Goal: Information Seeking & Learning: Learn about a topic

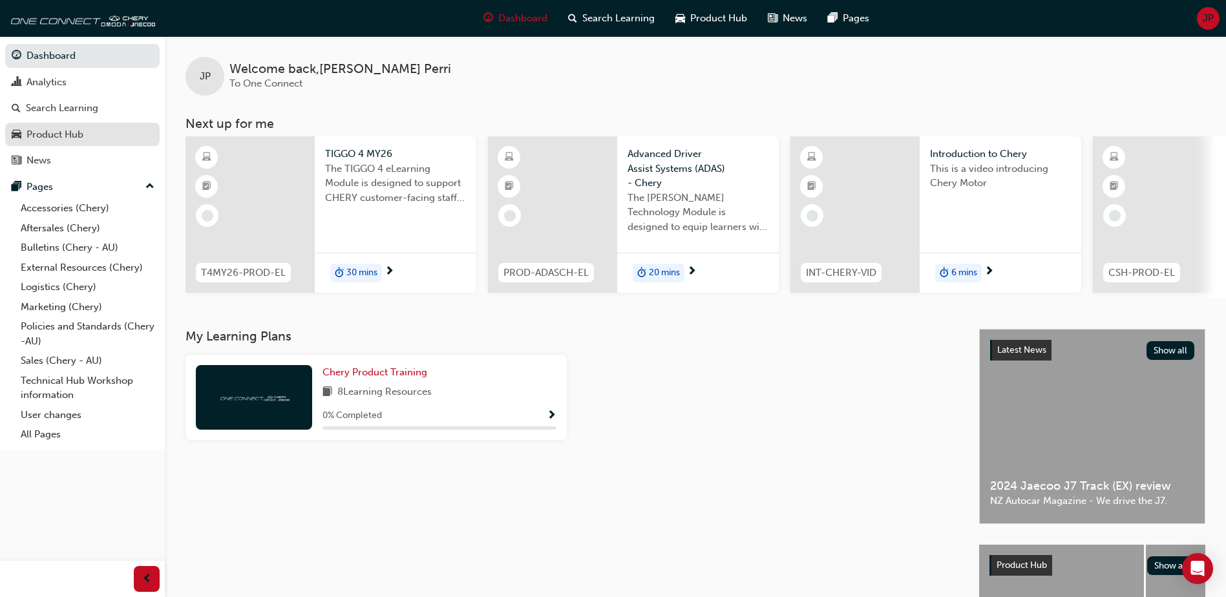
click at [76, 143] on link "Product Hub" at bounding box center [82, 135] width 154 height 24
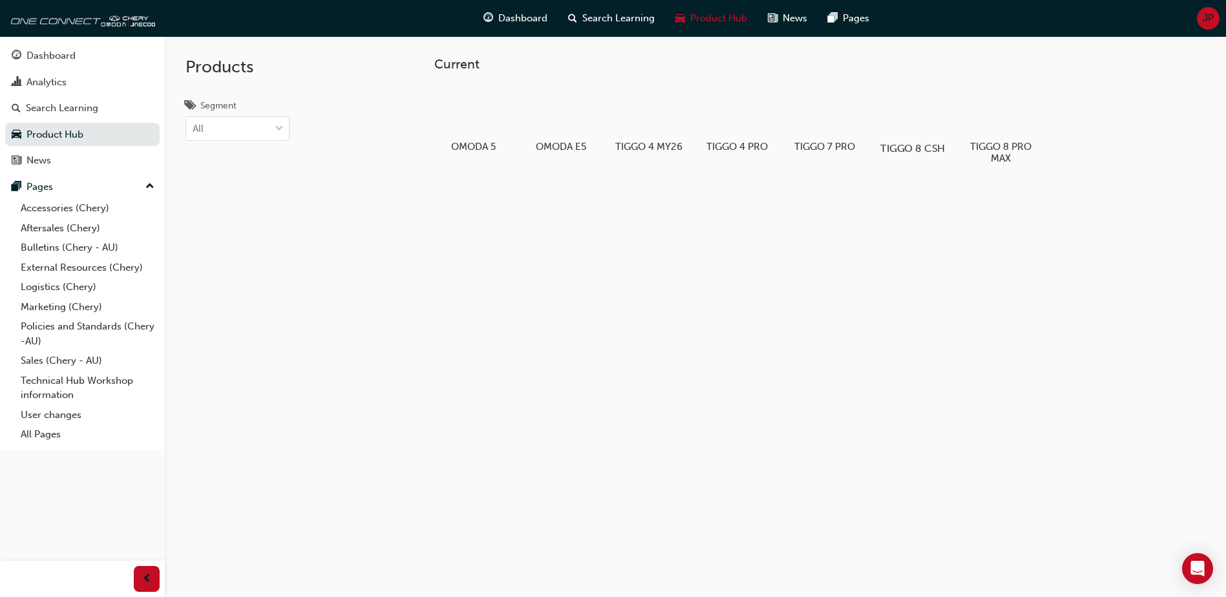
click at [938, 114] on div at bounding box center [913, 111] width 72 height 52
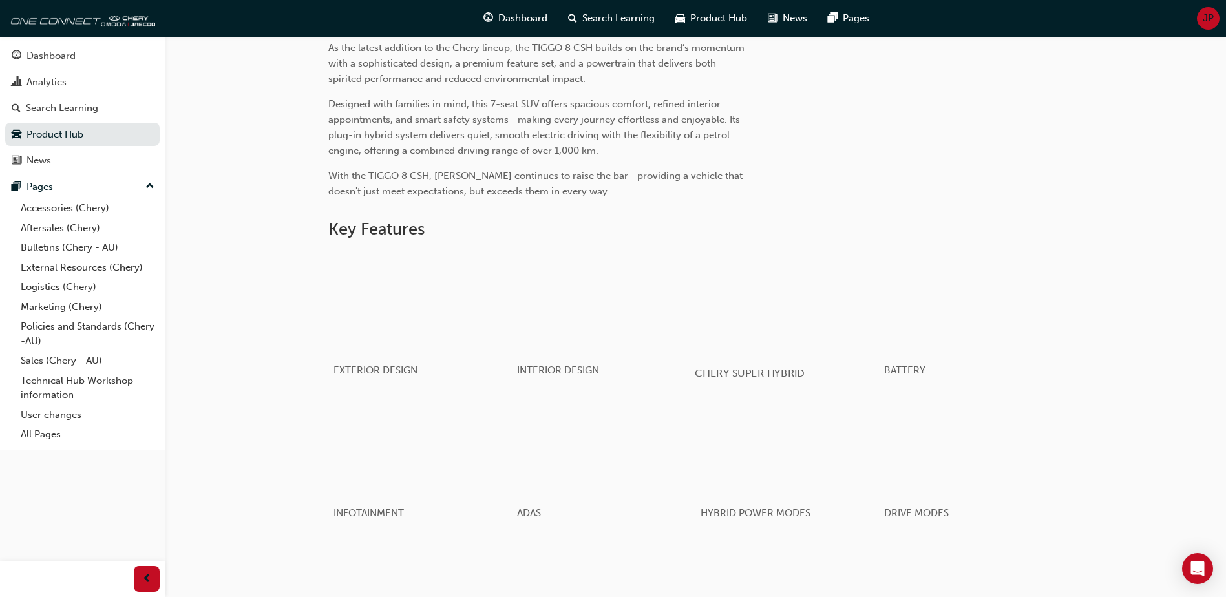
scroll to position [511, 0]
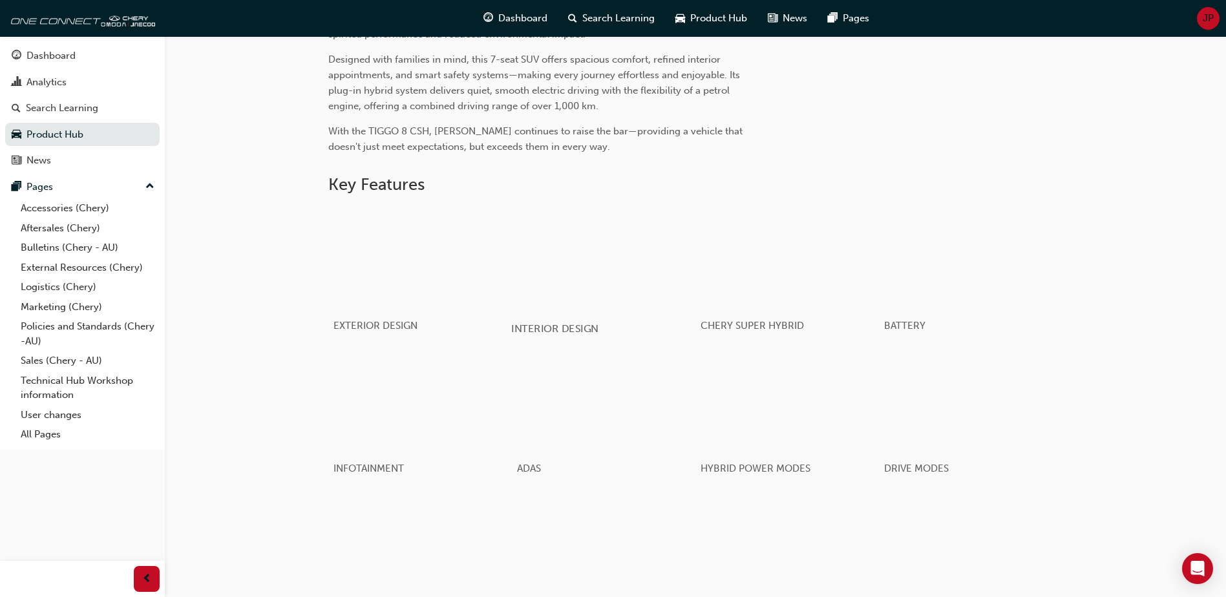
click at [574, 286] on div "button" at bounding box center [603, 257] width 184 height 103
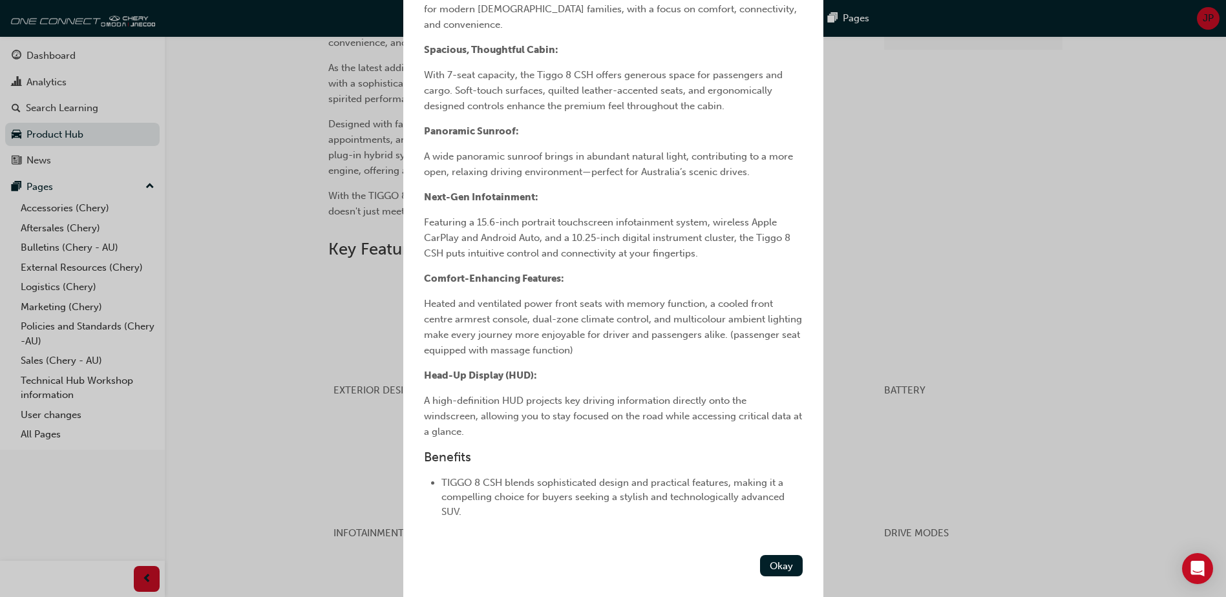
scroll to position [337, 0]
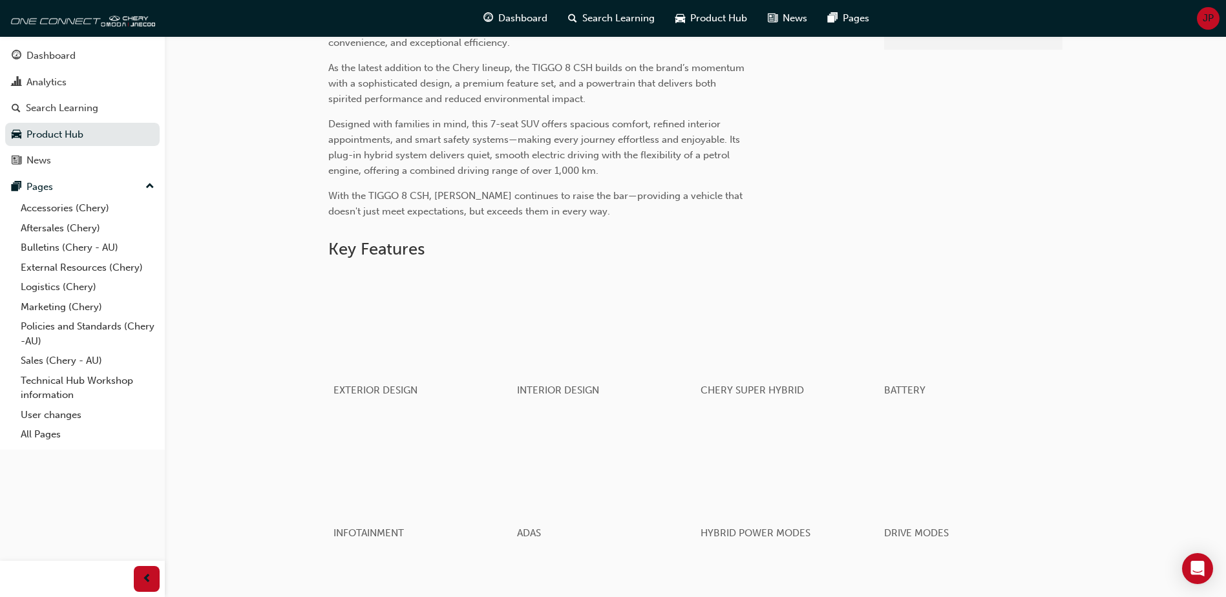
click at [246, 348] on div "TIGGO 8 | Chery Super Hybrid Product Hub TIGGO 8 Super Hybrid About News Learni…" at bounding box center [695, 170] width 1061 height 1160
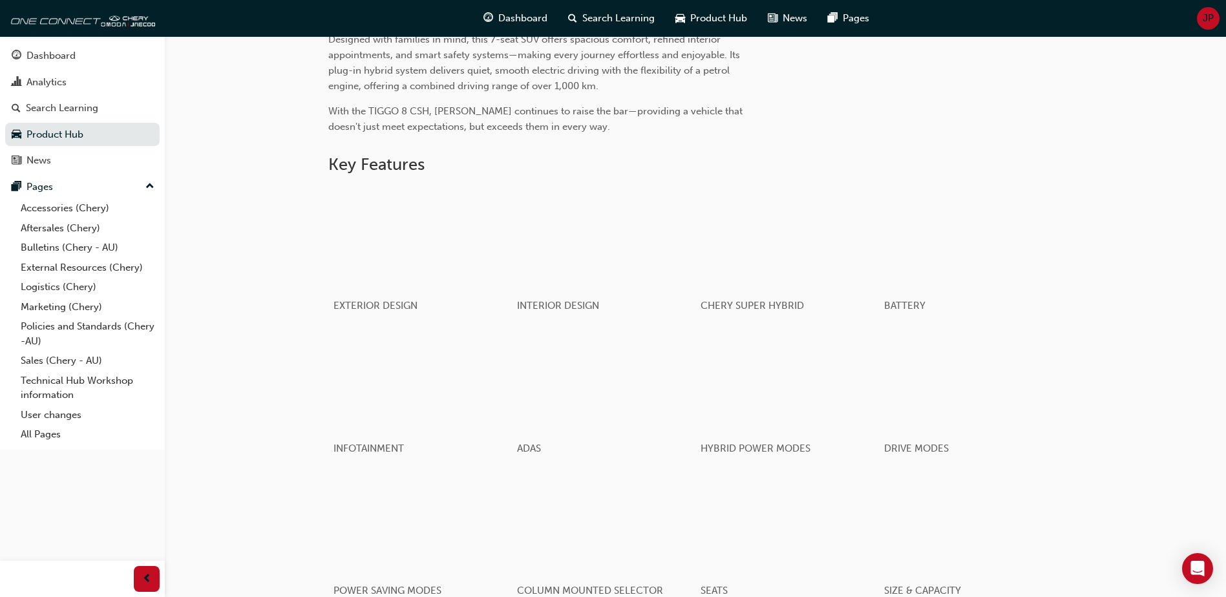
scroll to position [640, 0]
